Goal: Task Accomplishment & Management: Use online tool/utility

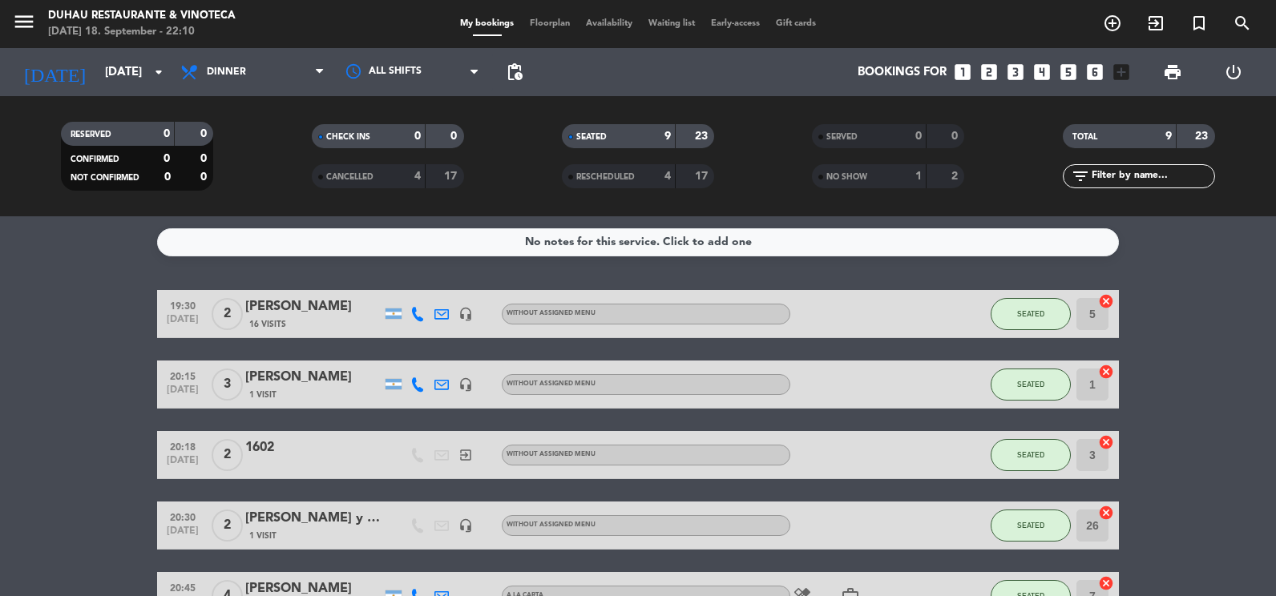
click at [1211, 391] on bookings-row "19:30 [DATE] 2 [PERSON_NAME] 16 Visits headset_mic Without assigned menu SEATED…" at bounding box center [638, 596] width 1276 height 612
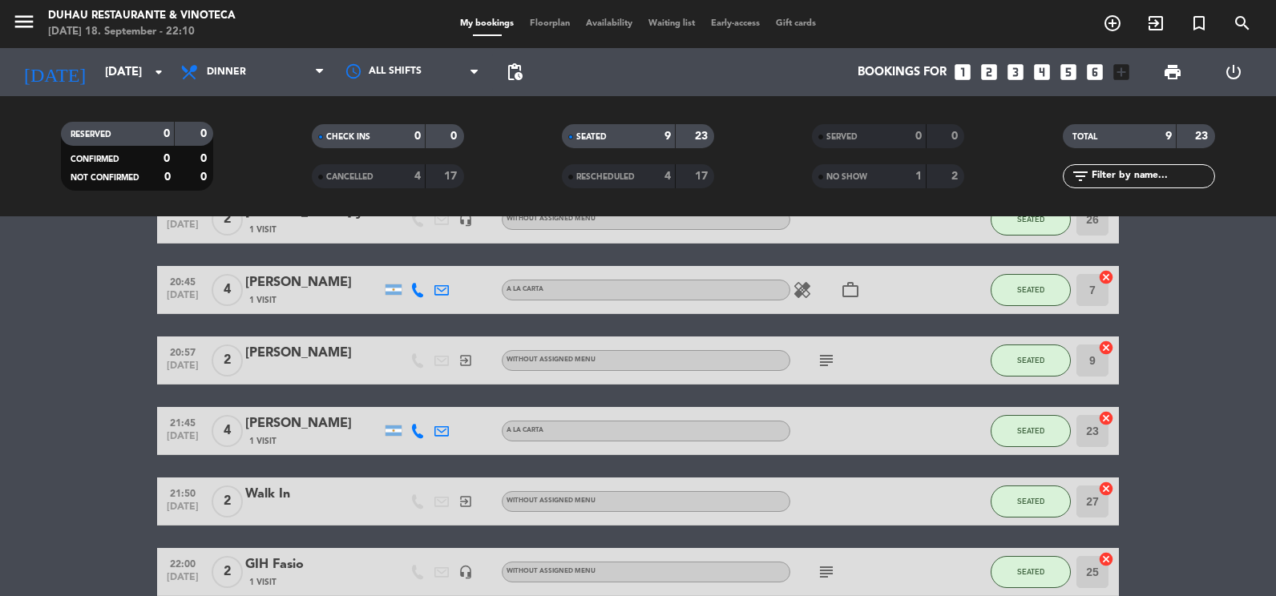
scroll to position [386, 0]
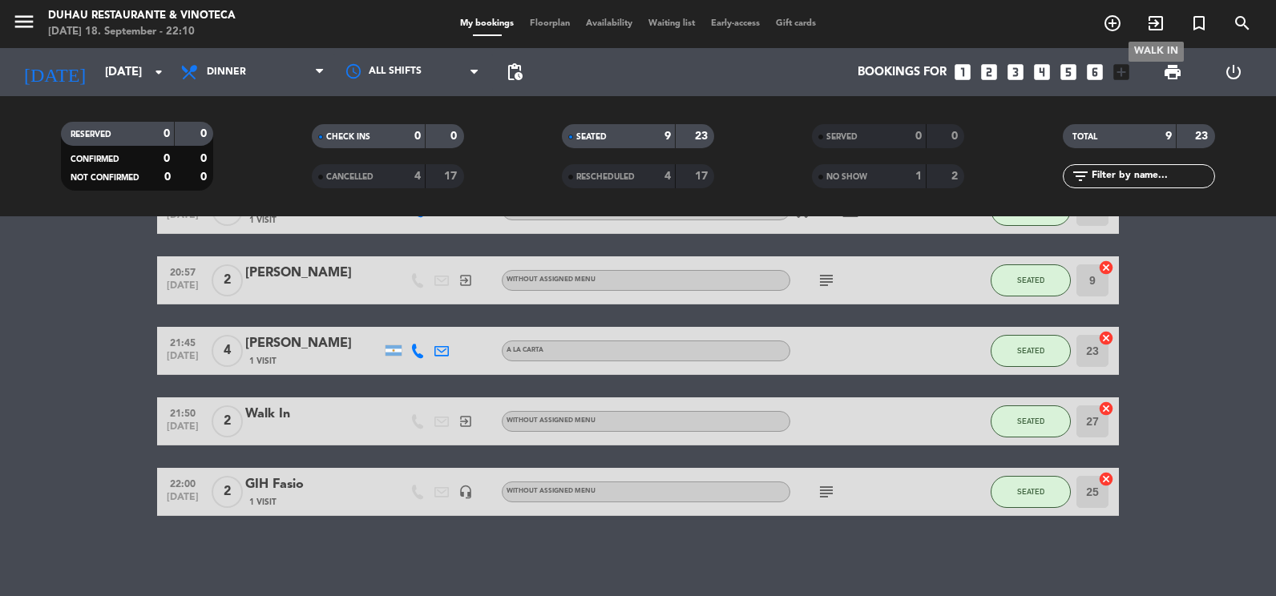
click at [1143, 34] on span "exit_to_app" at bounding box center [1155, 23] width 43 height 27
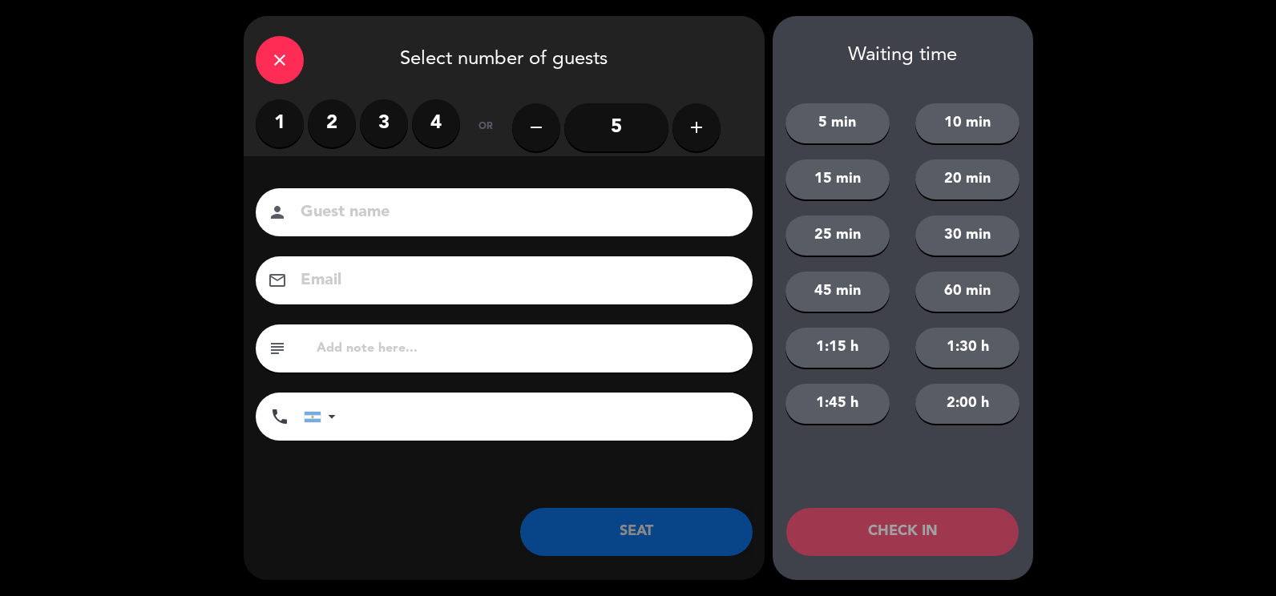
click at [618, 130] on input "5" at bounding box center [616, 127] width 104 height 48
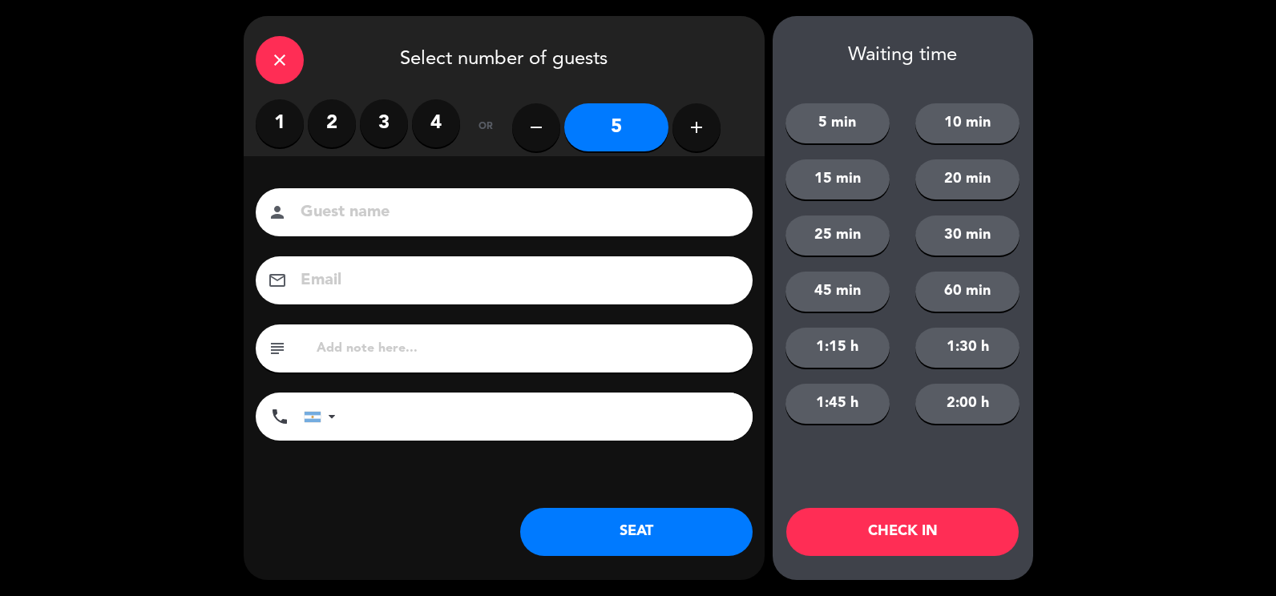
click at [666, 519] on button "SEAT" at bounding box center [636, 532] width 232 height 48
click at [571, 208] on input at bounding box center [515, 213] width 433 height 28
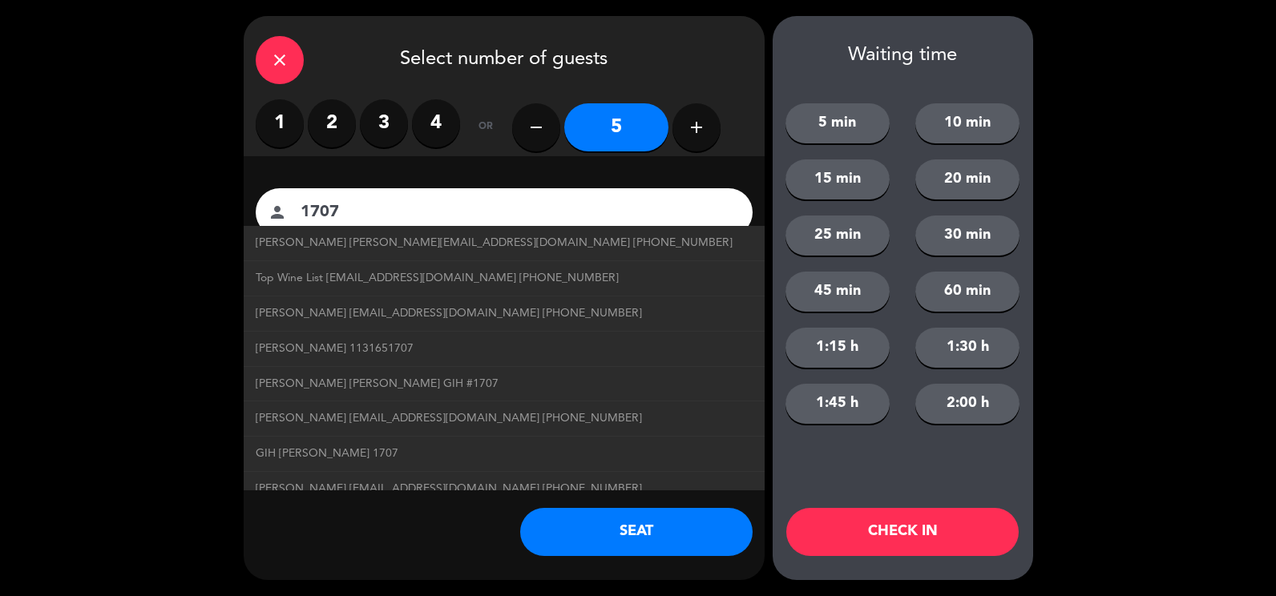
type input "1707"
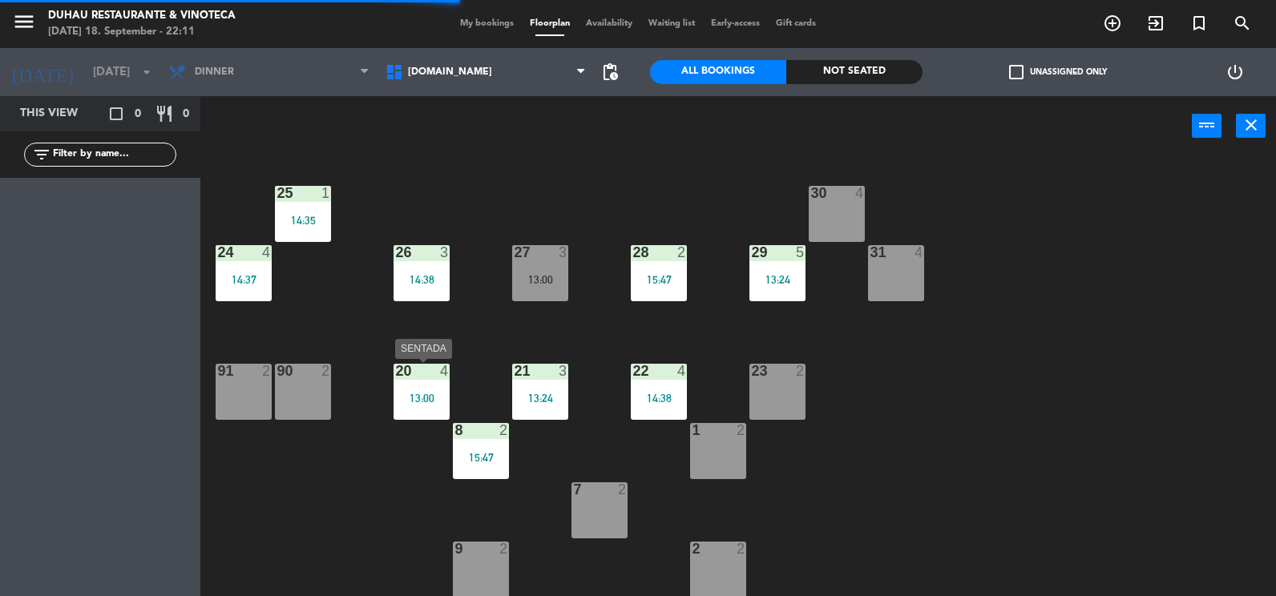
click at [433, 393] on div "13:00" at bounding box center [421, 398] width 56 height 11
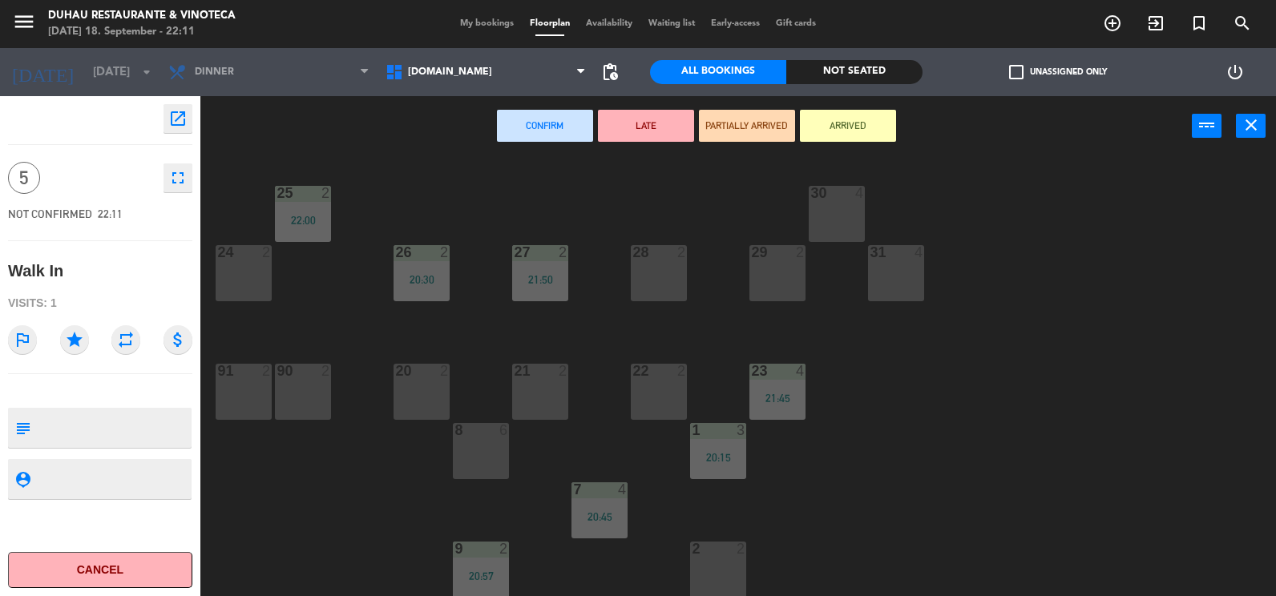
click at [420, 390] on div "20 2" at bounding box center [421, 392] width 56 height 56
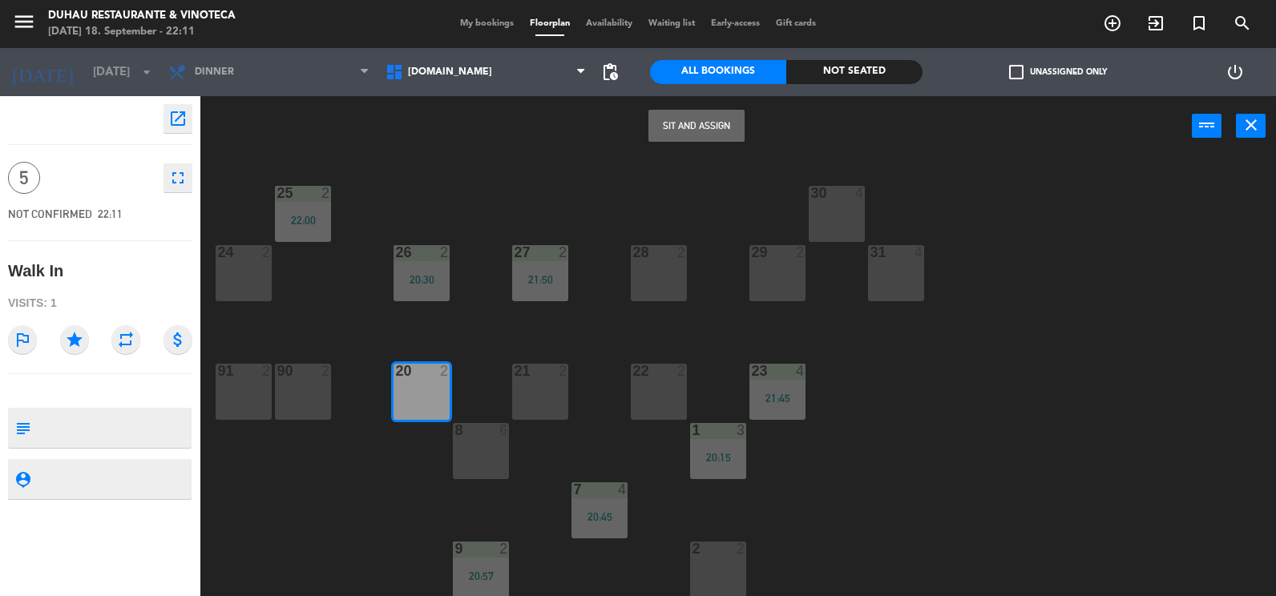
click at [708, 121] on button "Sit and Assign" at bounding box center [696, 126] width 96 height 32
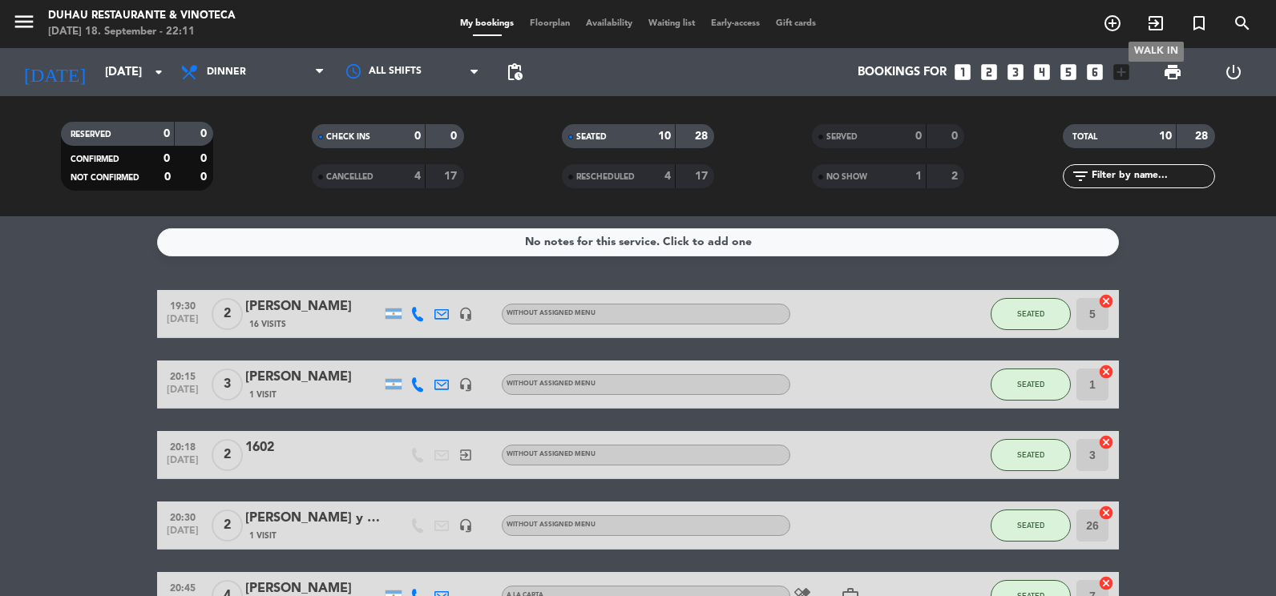
click at [1155, 21] on icon "exit_to_app" at bounding box center [1155, 23] width 19 height 19
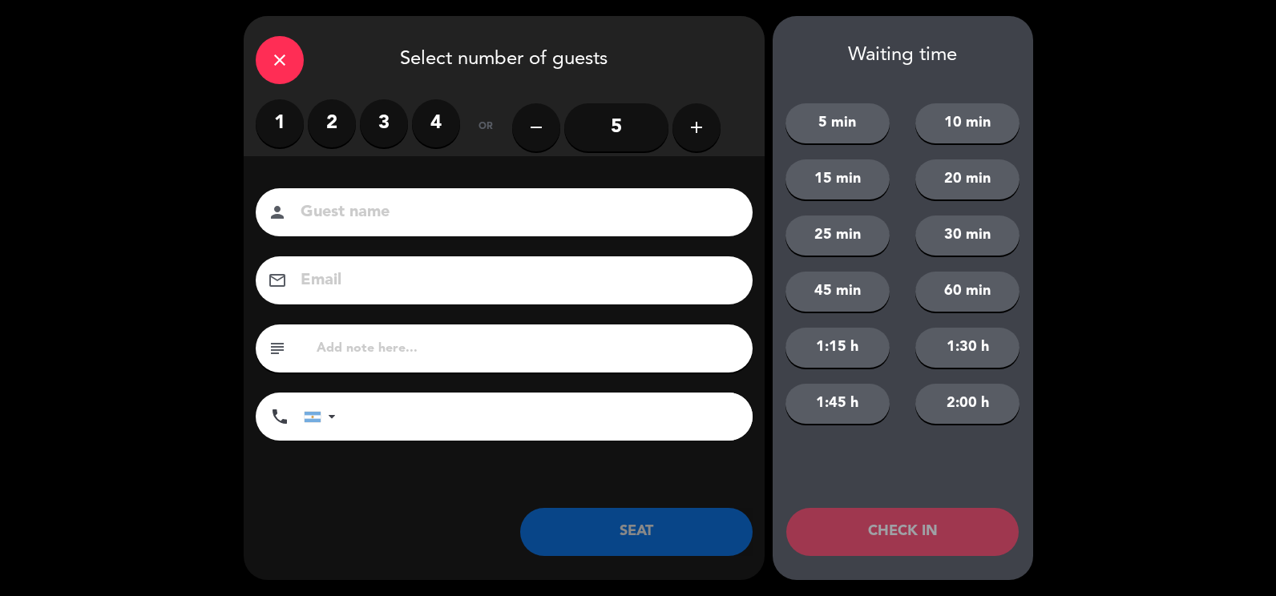
click at [322, 132] on label "2" at bounding box center [332, 123] width 48 height 48
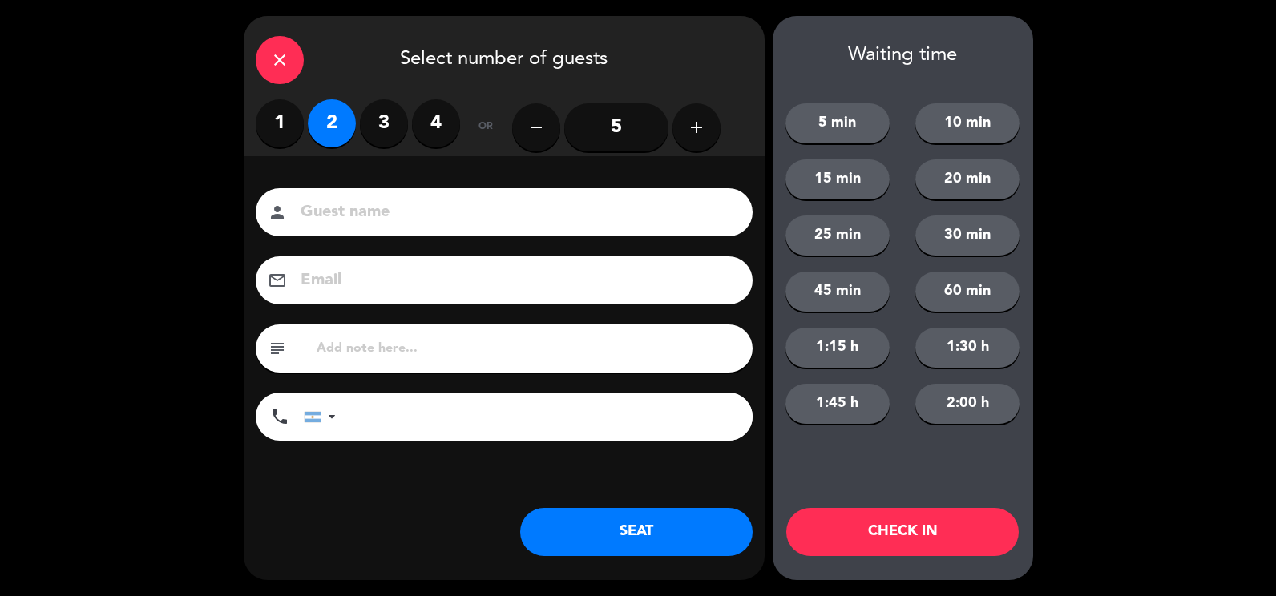
click at [360, 217] on input at bounding box center [515, 213] width 433 height 28
click at [615, 538] on button "SEAT" at bounding box center [636, 532] width 232 height 48
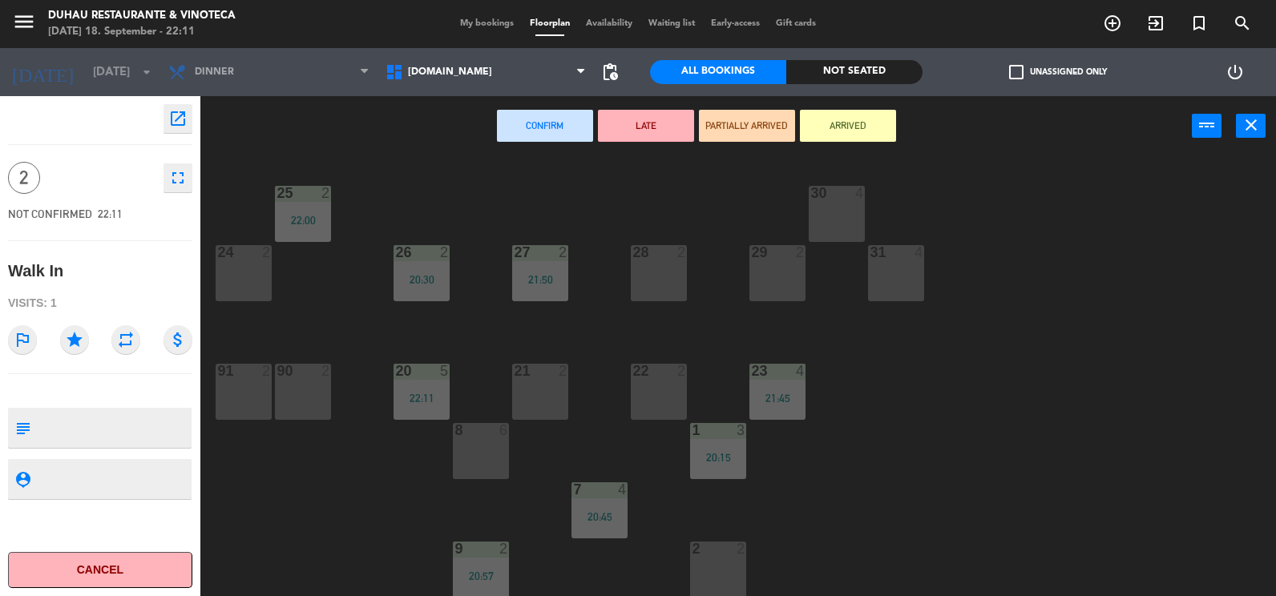
click at [225, 273] on div "24 2" at bounding box center [244, 273] width 56 height 56
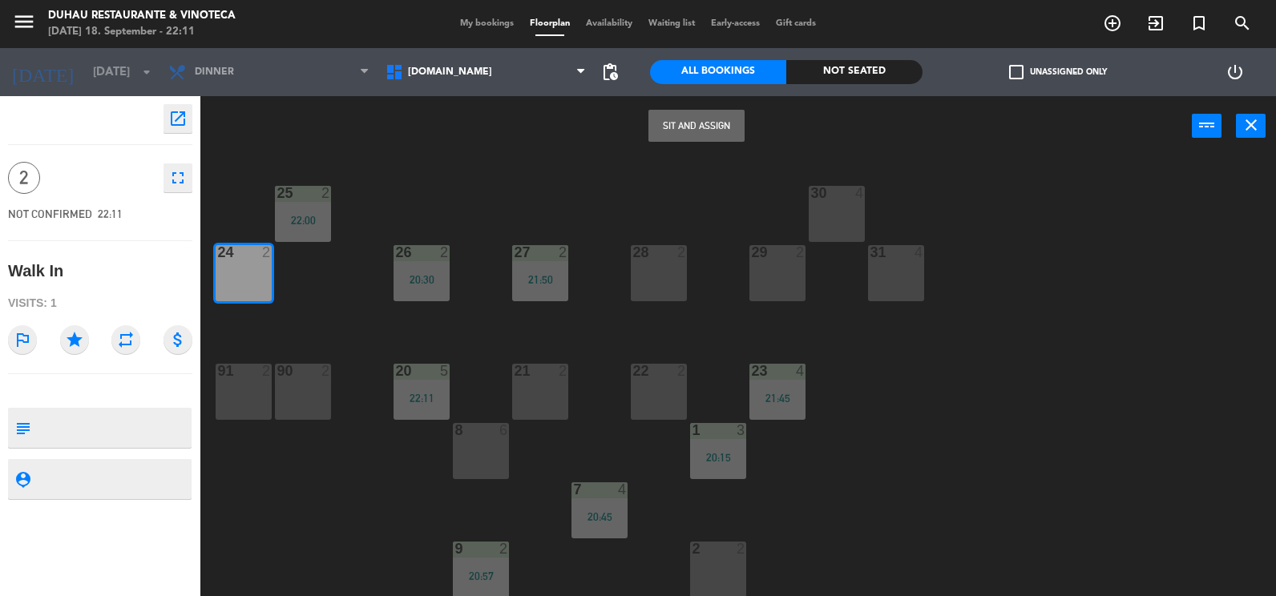
click at [698, 119] on button "Sit and Assign" at bounding box center [696, 126] width 96 height 32
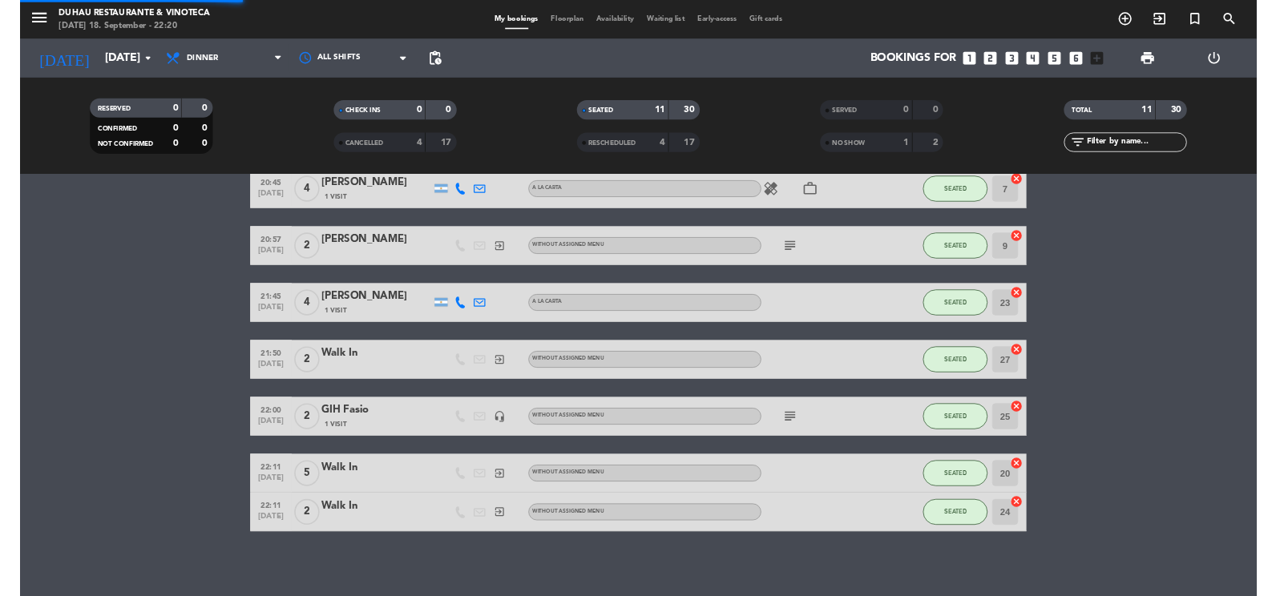
scroll to position [361, 0]
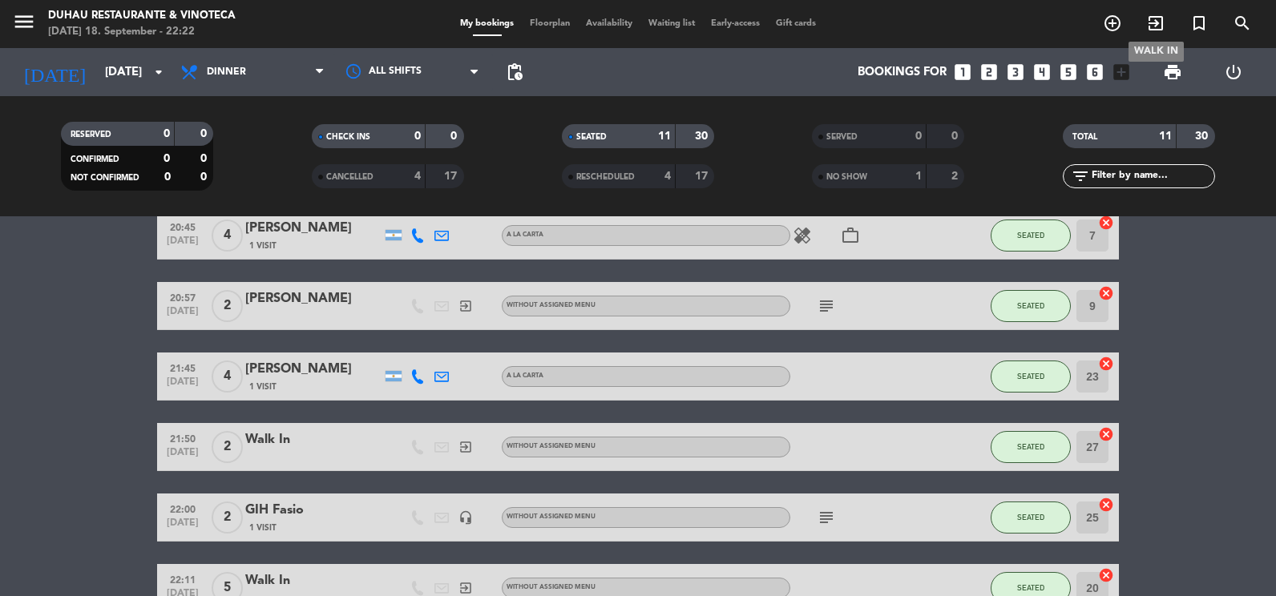
click at [1161, 22] on icon "exit_to_app" at bounding box center [1155, 23] width 19 height 19
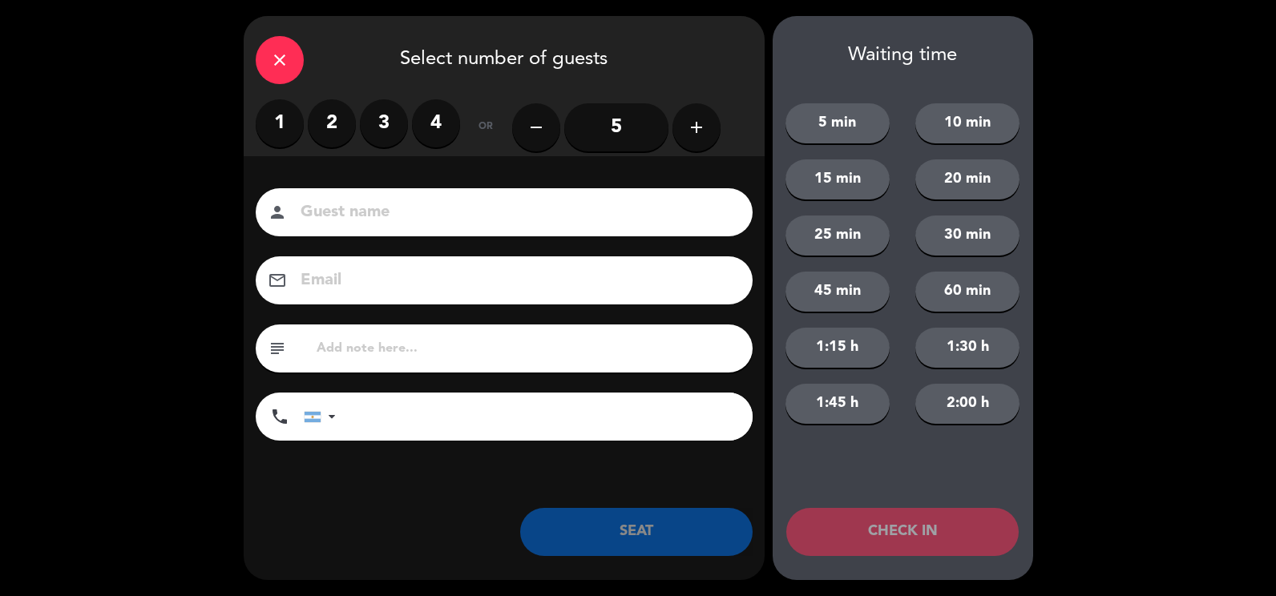
click at [338, 121] on label "2" at bounding box center [332, 123] width 48 height 48
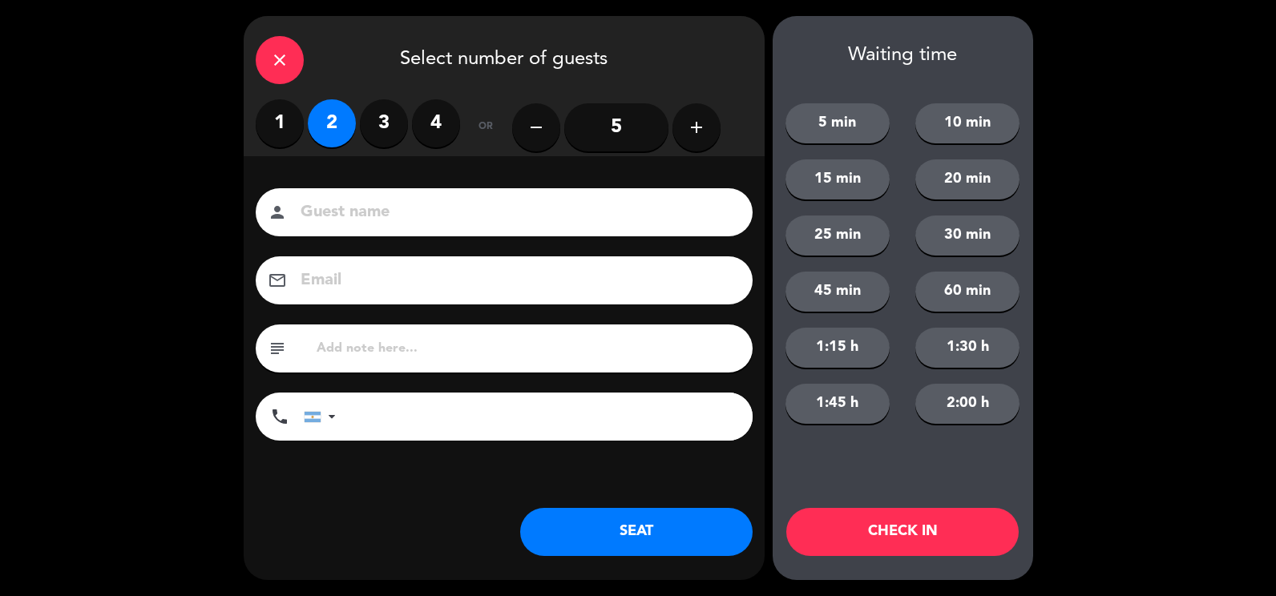
click at [357, 195] on div "person" at bounding box center [504, 212] width 497 height 48
click at [387, 215] on input at bounding box center [515, 213] width 433 height 28
type input "202"
click at [568, 528] on button "SEAT" at bounding box center [636, 532] width 232 height 48
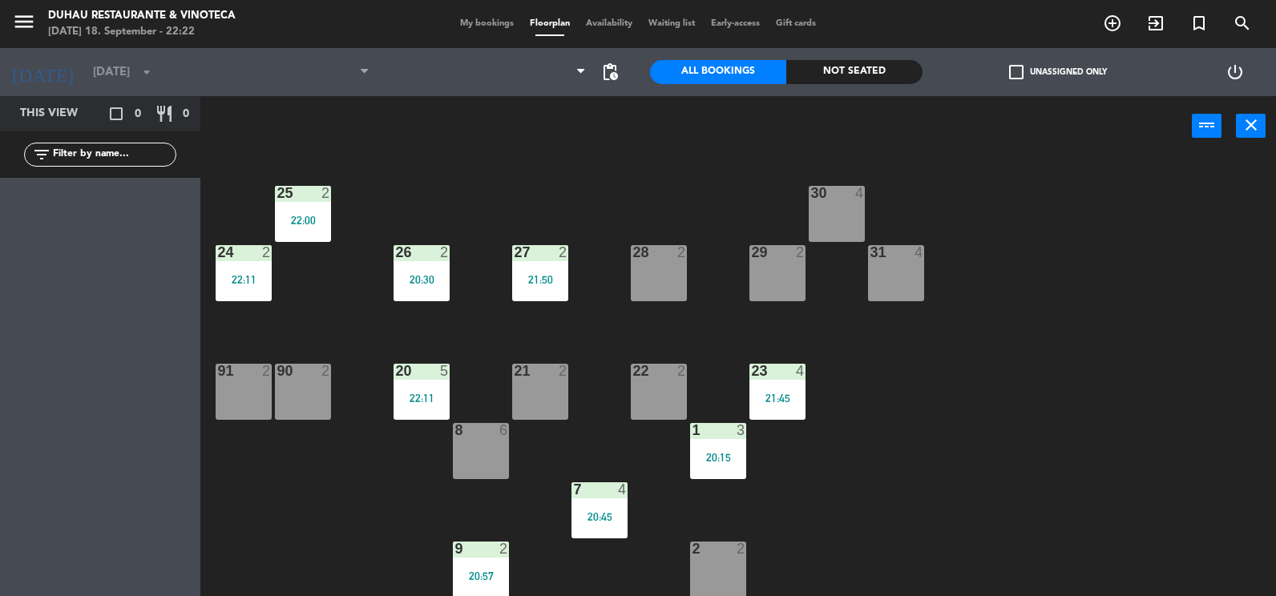
scroll to position [240, 0]
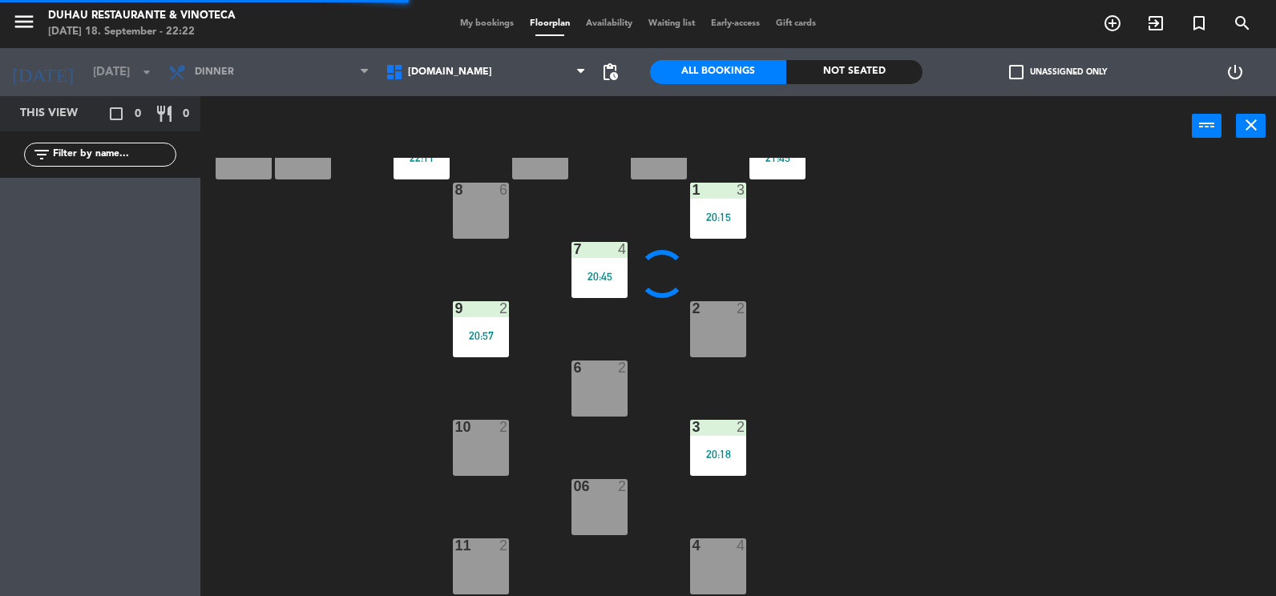
click at [581, 397] on div "6 2" at bounding box center [599, 389] width 56 height 56
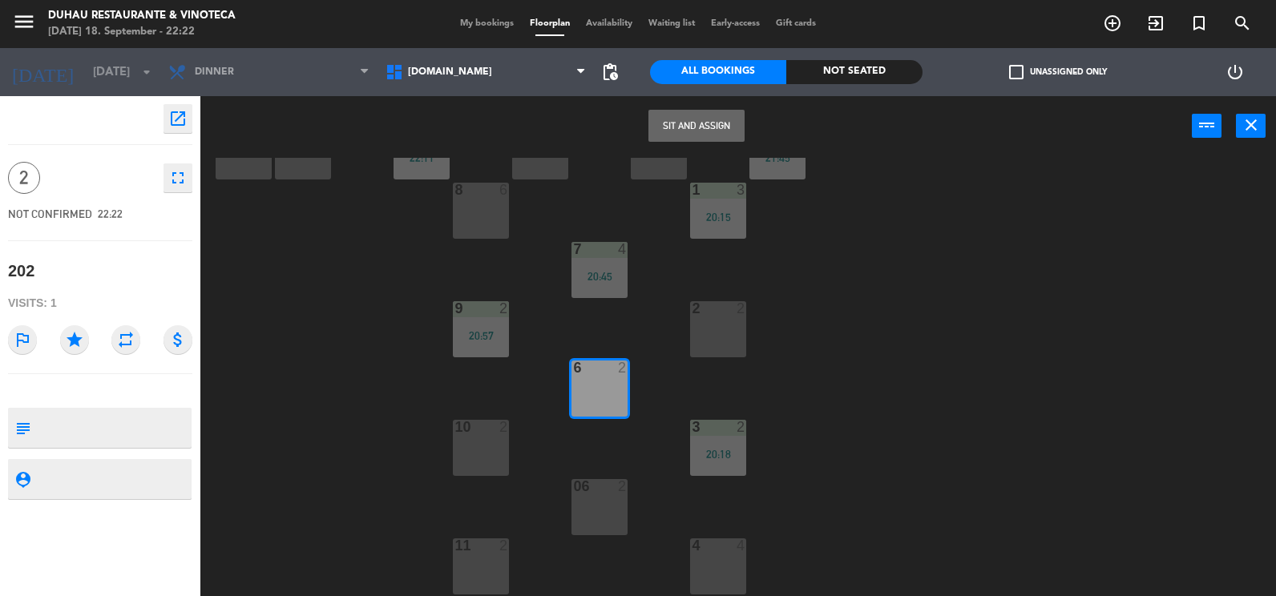
click at [712, 125] on button "Sit and Assign" at bounding box center [696, 126] width 96 height 32
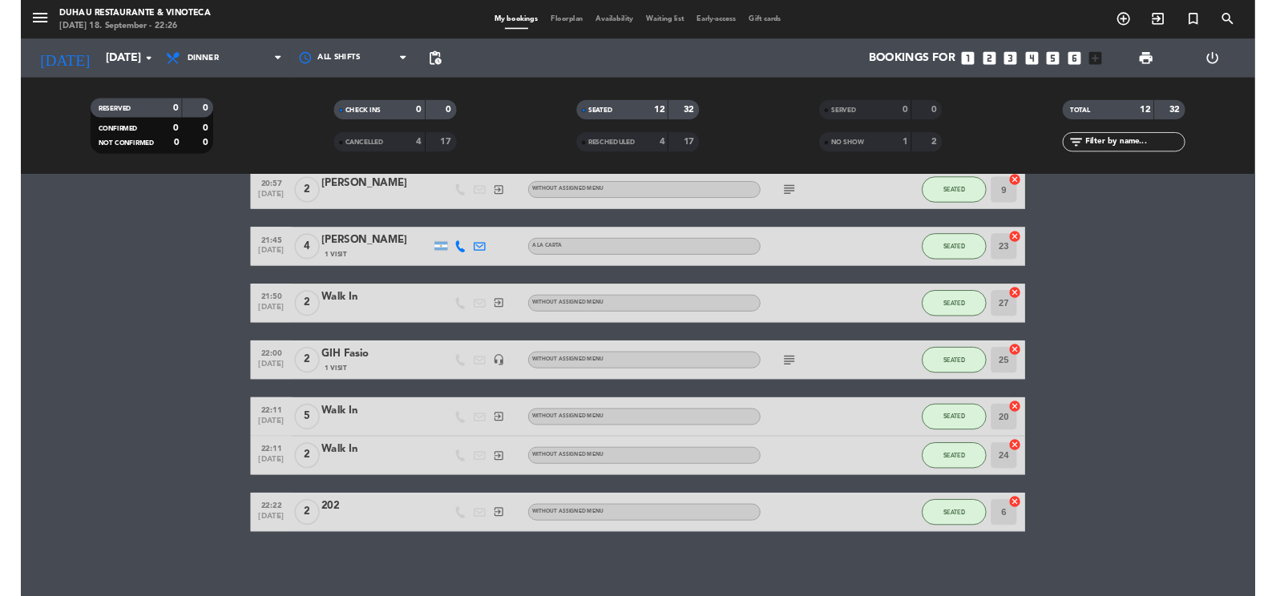
scroll to position [431, 0]
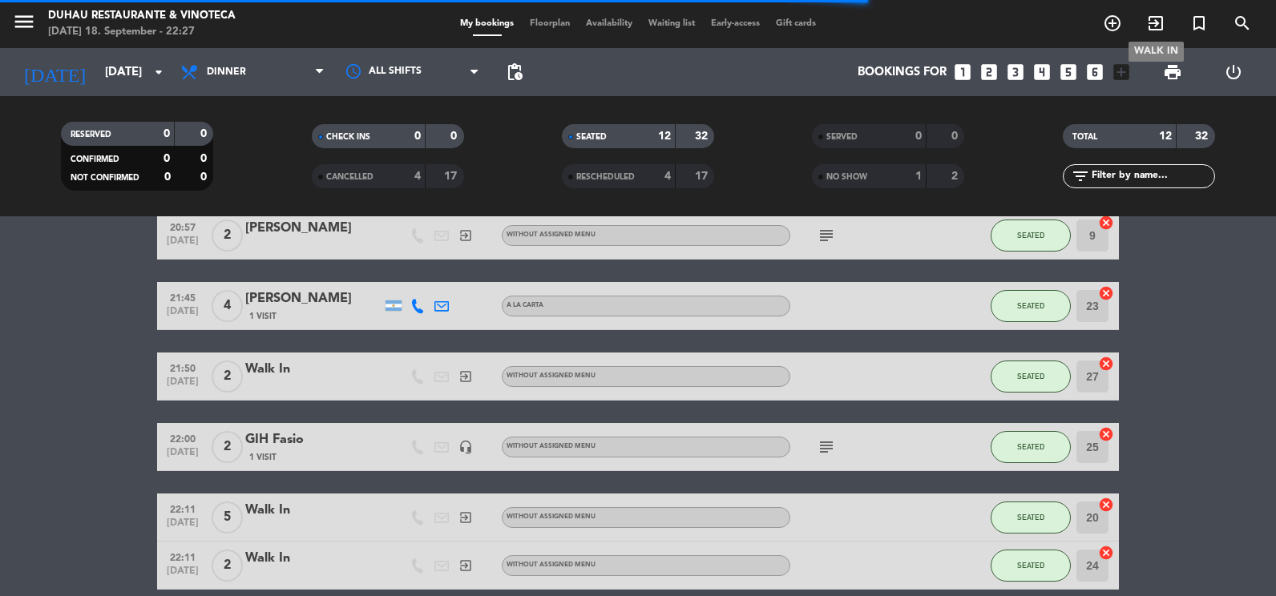
click at [1152, 21] on icon "exit_to_app" at bounding box center [1155, 23] width 19 height 19
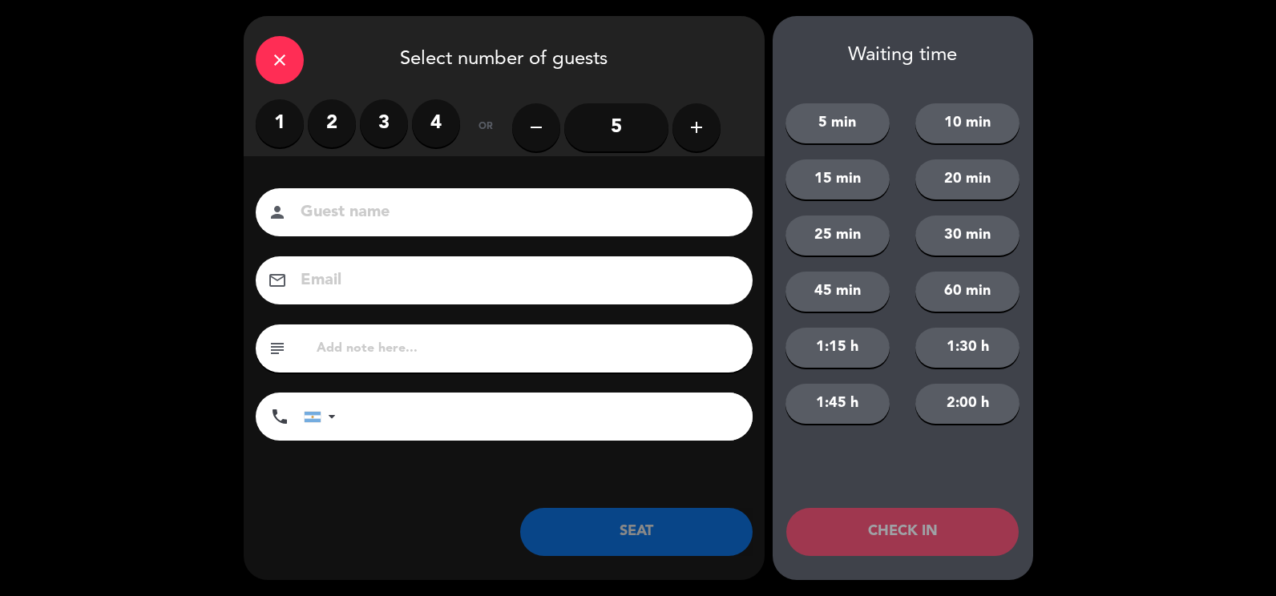
click at [337, 127] on label "2" at bounding box center [332, 123] width 48 height 48
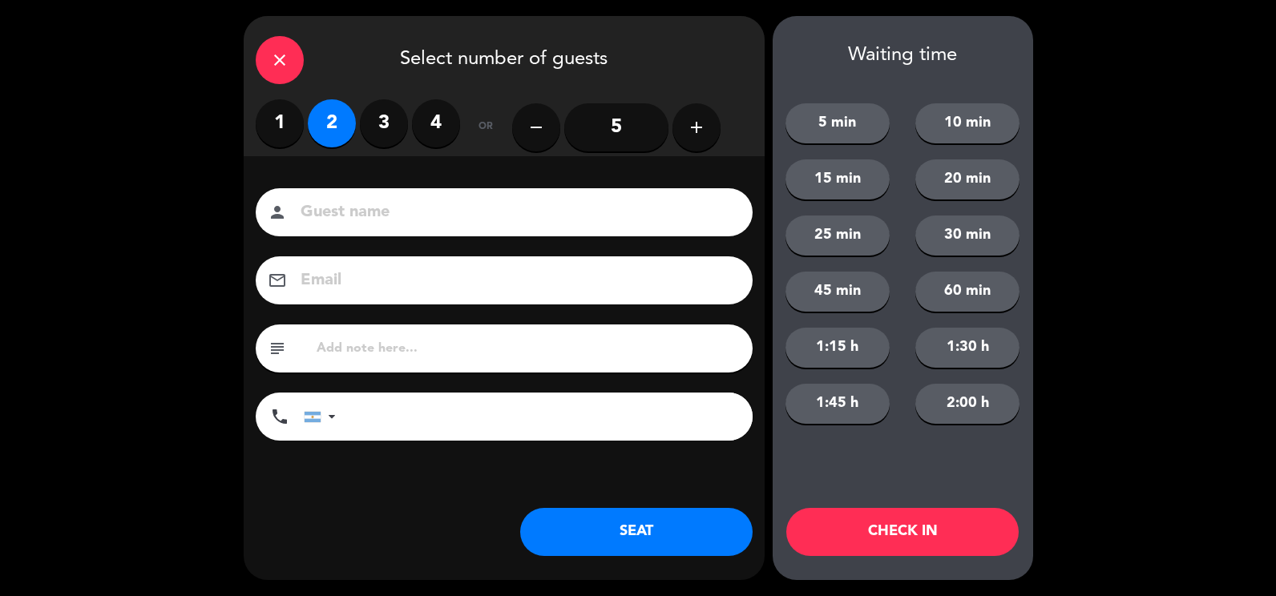
click at [376, 204] on input at bounding box center [515, 213] width 433 height 28
click at [619, 540] on button "SEAT" at bounding box center [636, 532] width 232 height 48
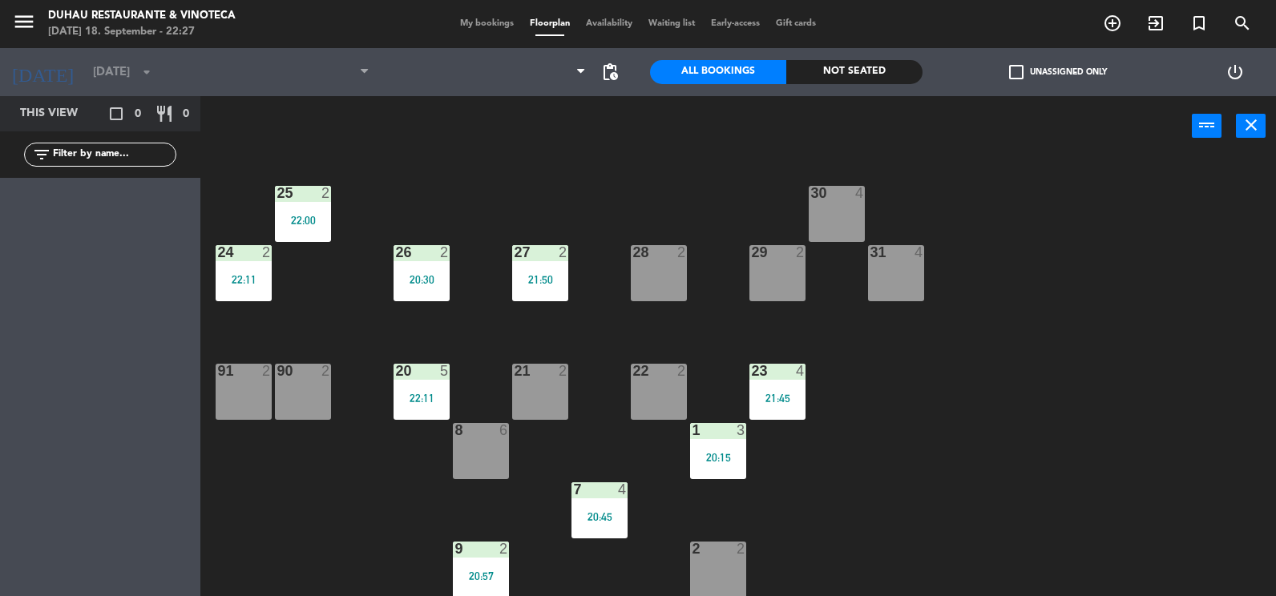
click at [660, 261] on div "28 2" at bounding box center [659, 253] width 56 height 16
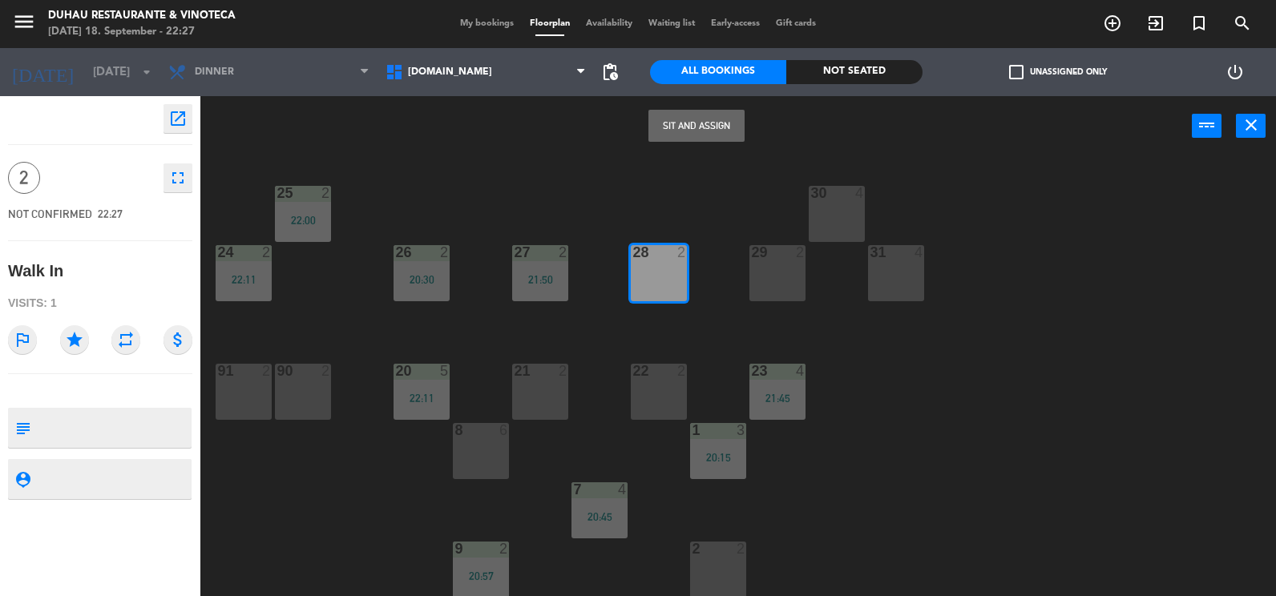
click at [669, 123] on button "Sit and Assign" at bounding box center [696, 126] width 96 height 32
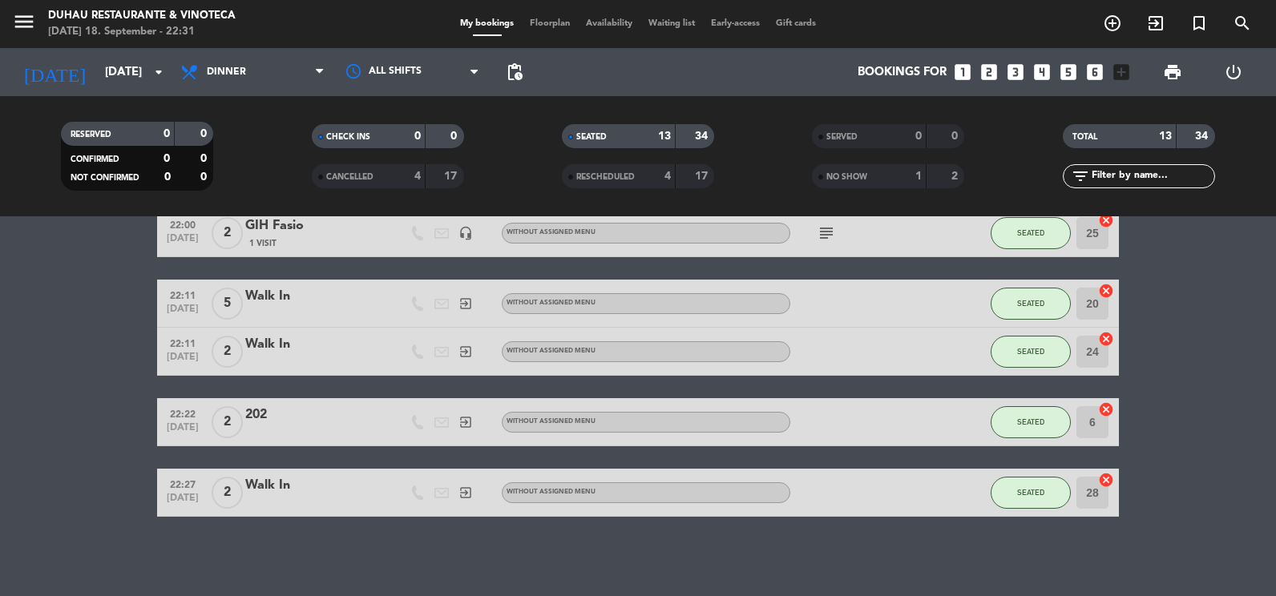
scroll to position [646, 0]
